Goal: Use online tool/utility

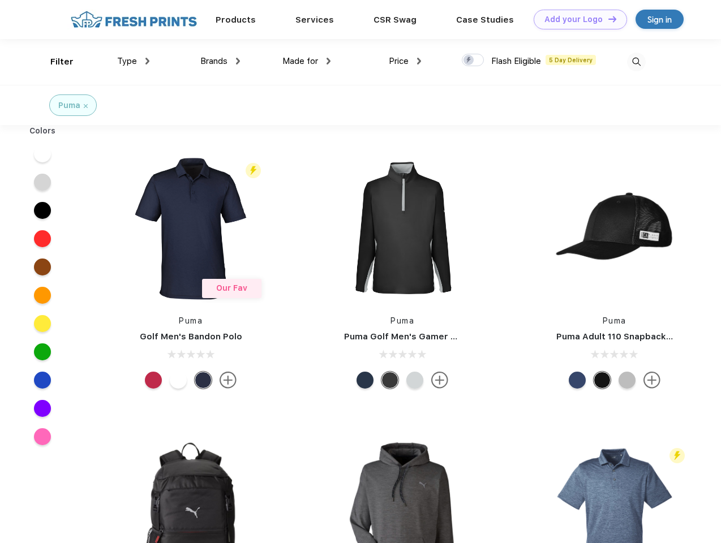
click at [576, 19] on link "Add your Logo Design Tool" at bounding box center [580, 20] width 93 height 20
click at [0, 0] on div "Design Tool" at bounding box center [0, 0] width 0 height 0
click at [607, 19] on link "Add your Logo Design Tool" at bounding box center [580, 20] width 93 height 20
click at [54, 62] on div "Filter" at bounding box center [61, 61] width 23 height 13
click at [134, 61] on span "Type" at bounding box center [127, 61] width 20 height 10
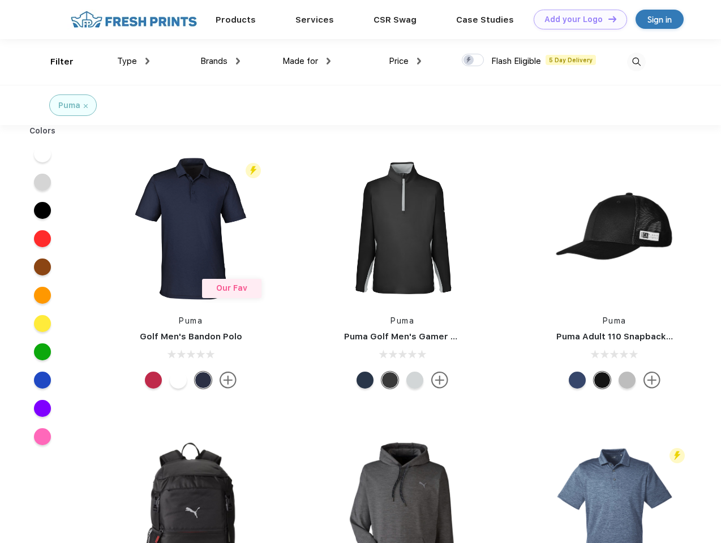
click at [220, 61] on span "Brands" at bounding box center [213, 61] width 27 height 10
click at [307, 61] on span "Made for" at bounding box center [300, 61] width 36 height 10
click at [405, 61] on span "Price" at bounding box center [399, 61] width 20 height 10
click at [473, 61] on div at bounding box center [473, 60] width 22 height 12
click at [469, 61] on input "checkbox" at bounding box center [465, 56] width 7 height 7
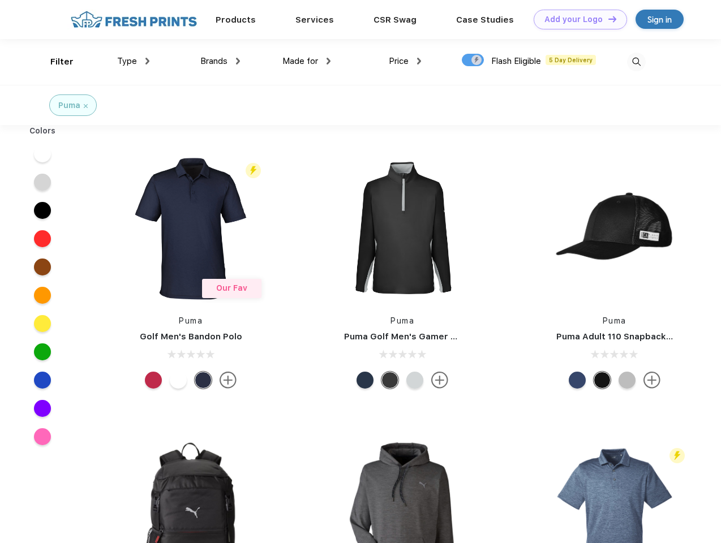
click at [636, 62] on img at bounding box center [636, 62] width 19 height 19
